Goal: Download file/media

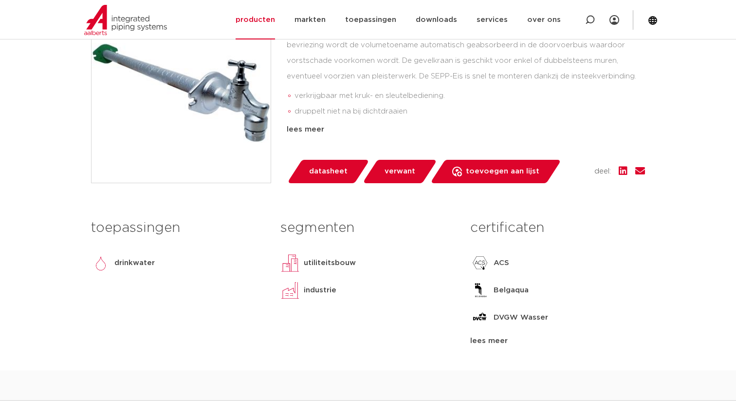
scroll to position [287, 0]
click at [333, 171] on span "datasheet" at bounding box center [328, 171] width 38 height 16
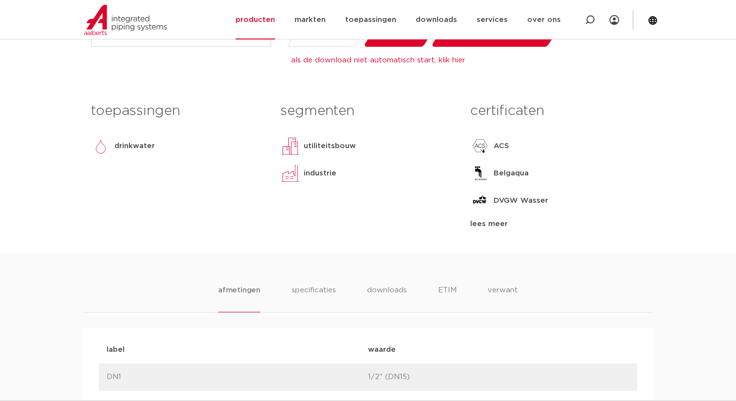
scroll to position [425, 0]
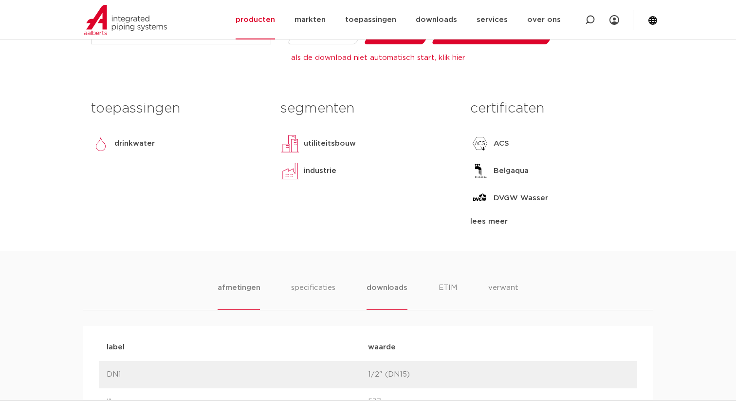
click at [390, 286] on li "downloads" at bounding box center [387, 296] width 40 height 28
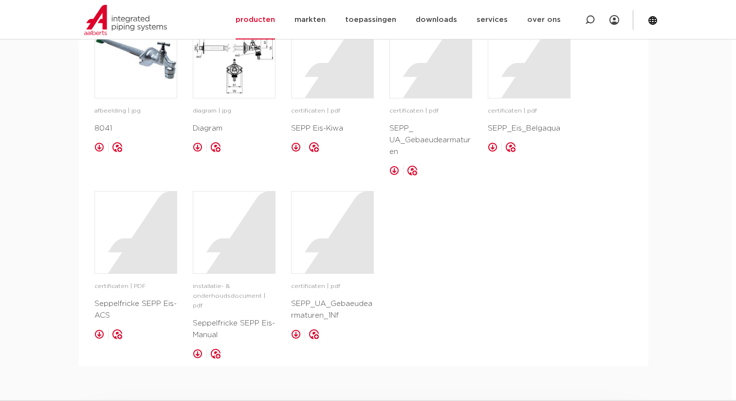
scroll to position [748, 4]
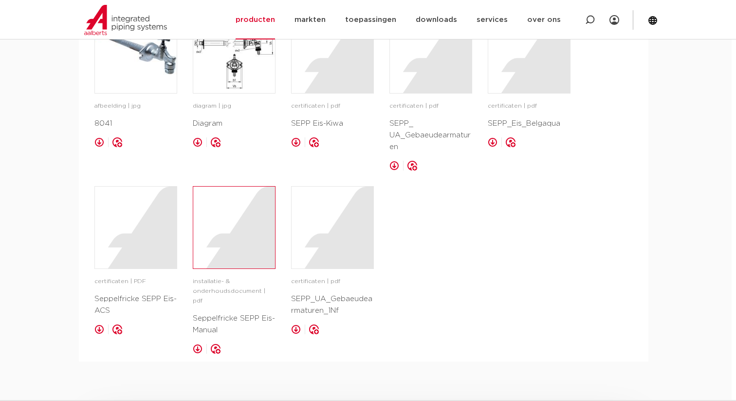
click at [222, 256] on div at bounding box center [234, 227] width 82 height 82
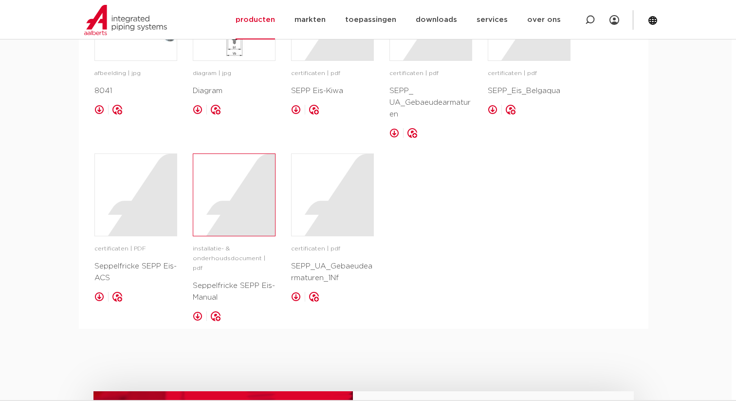
scroll to position [783, 4]
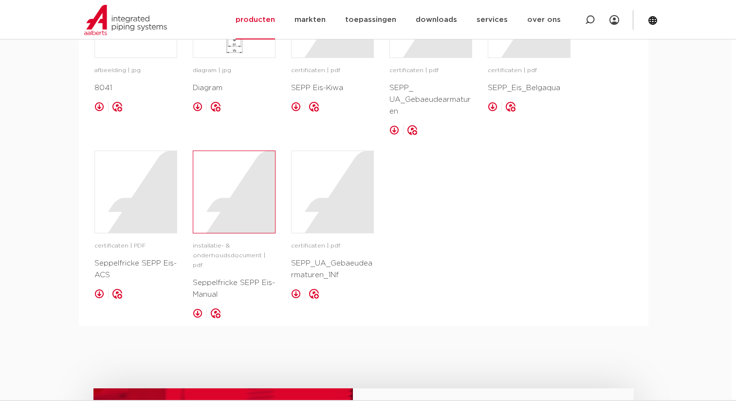
click at [226, 215] on div at bounding box center [234, 192] width 82 height 82
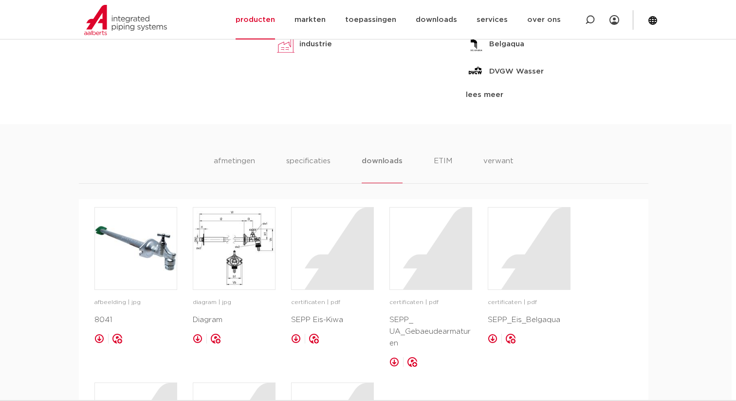
scroll to position [535, 4]
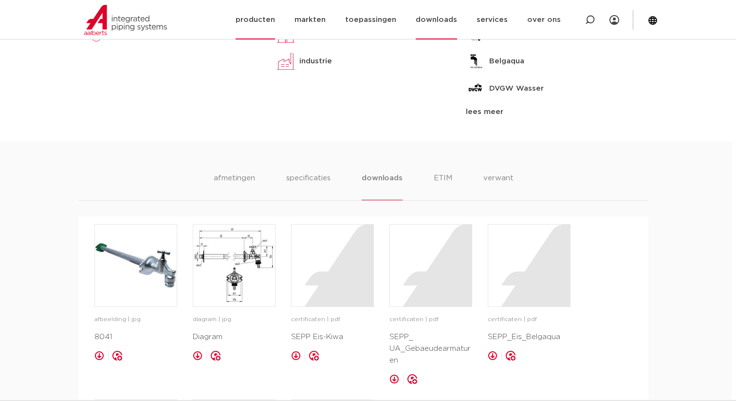
click at [444, 22] on link "downloads" at bounding box center [436, 19] width 41 height 39
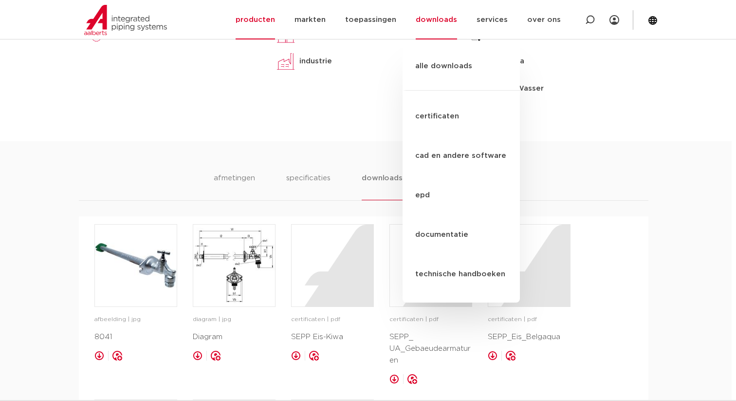
click at [604, 113] on div "lees meer" at bounding box center [553, 112] width 175 height 12
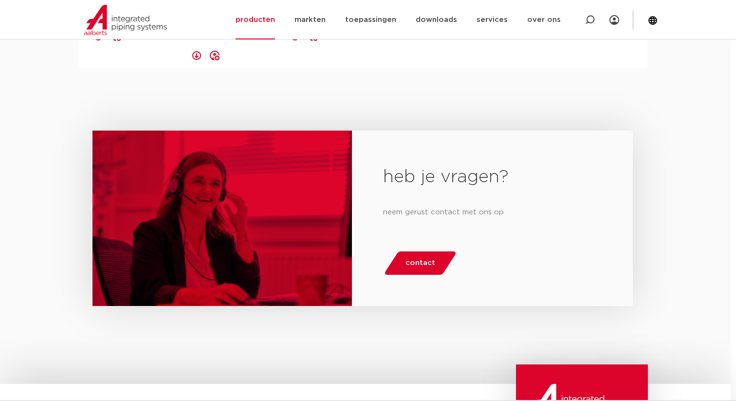
scroll to position [1097, 5]
